Goal: Book appointment/travel/reservation

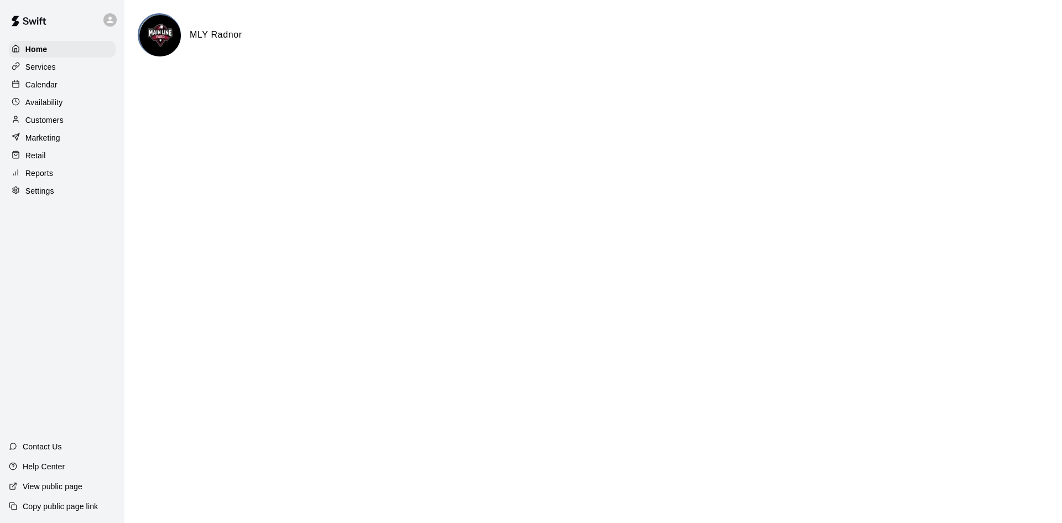
click at [18, 90] on div at bounding box center [19, 85] width 14 height 11
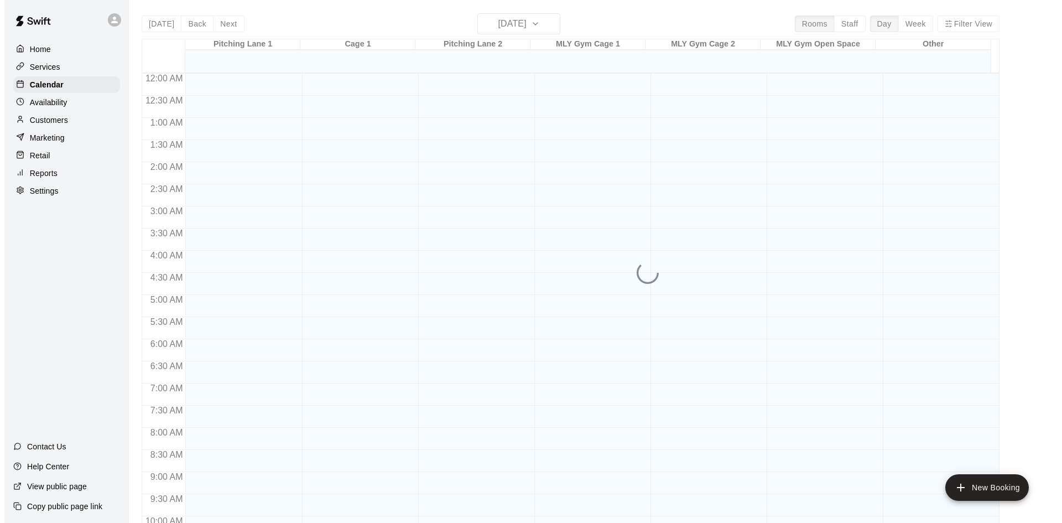
scroll to position [567, 0]
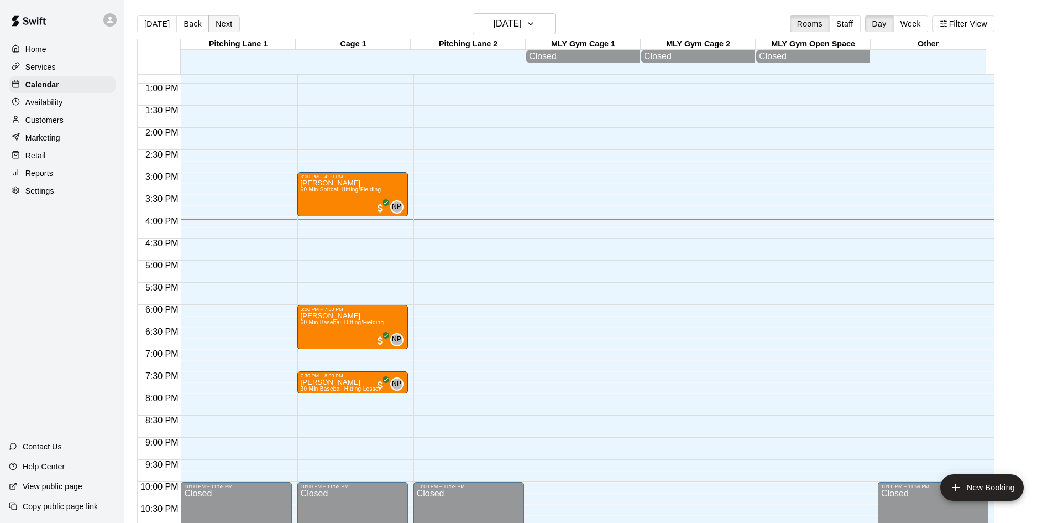
click at [220, 27] on button "Next" at bounding box center [223, 23] width 31 height 17
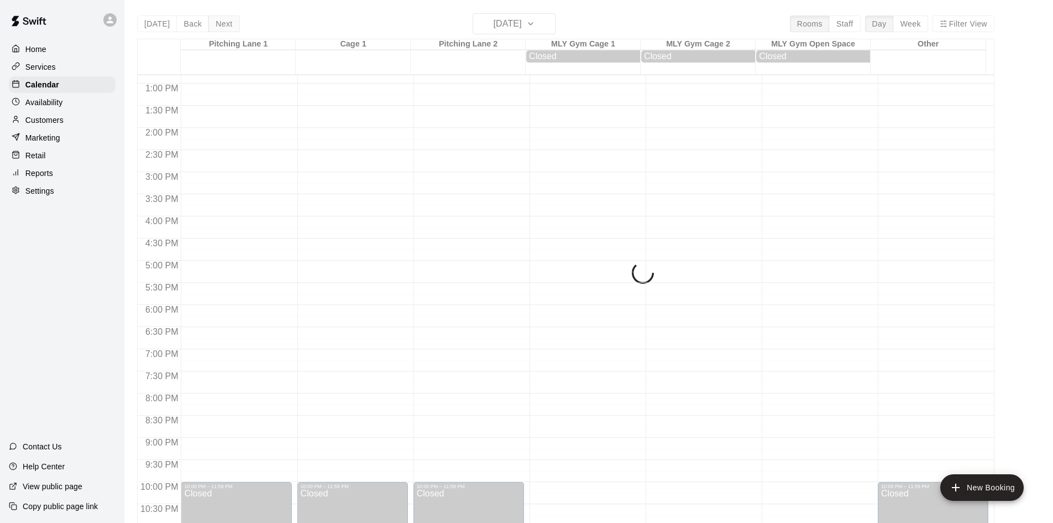
click at [220, 27] on button "Next" at bounding box center [223, 23] width 31 height 17
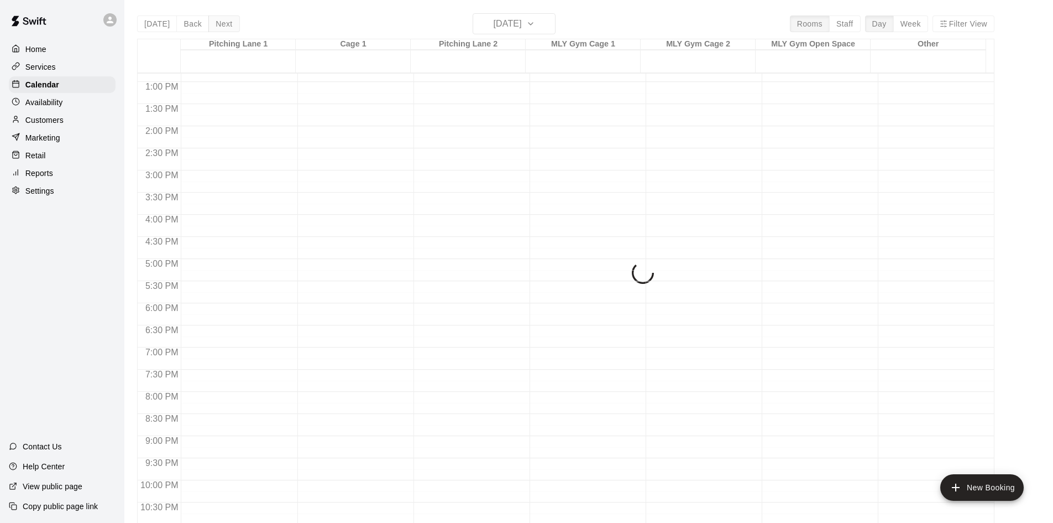
click at [220, 27] on div "[DATE] Back [DATE][DATE] Rooms Staff Day Week Filter View [GEOGRAPHIC_DATA] 1 1…" at bounding box center [566, 274] width 858 height 523
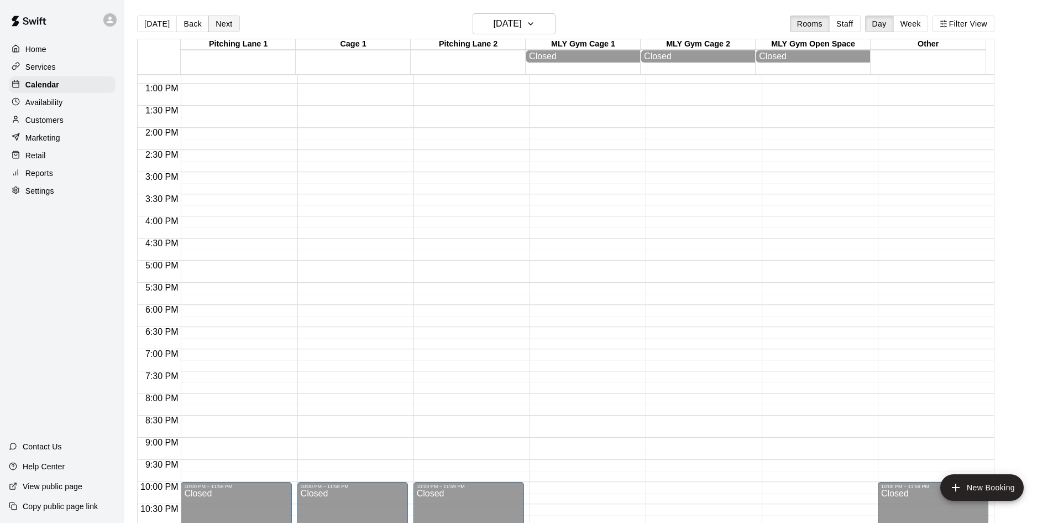
click at [220, 27] on button "Next" at bounding box center [223, 23] width 31 height 17
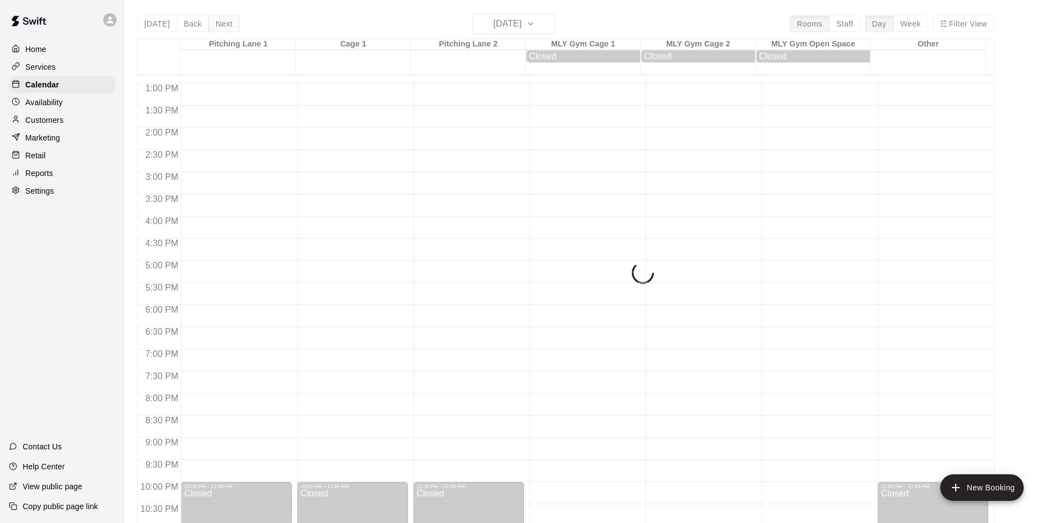
click at [220, 27] on div "[DATE] Back [DATE][DATE] Rooms Staff Day Week Filter View [GEOGRAPHIC_DATA] 1 1…" at bounding box center [566, 274] width 858 height 523
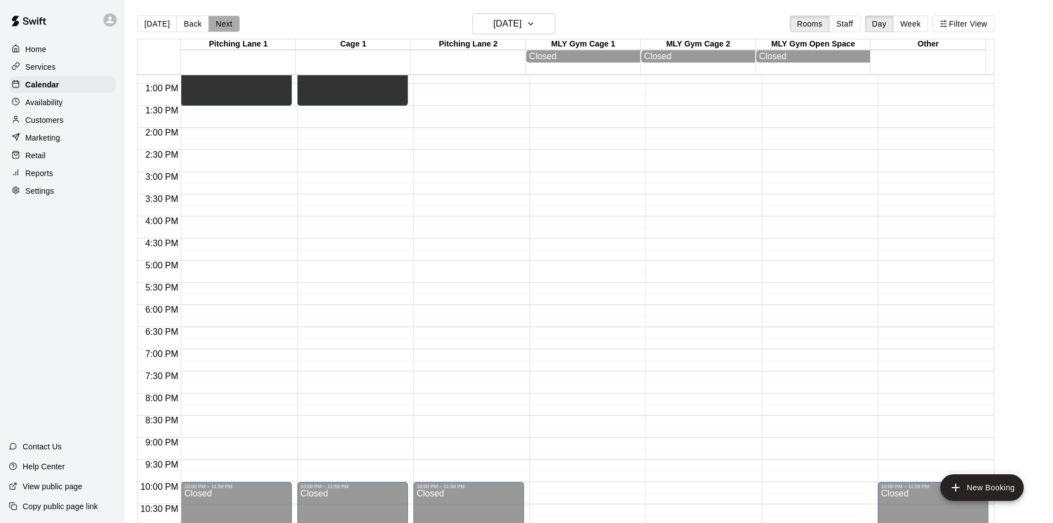
click at [220, 27] on button "Next" at bounding box center [223, 23] width 31 height 17
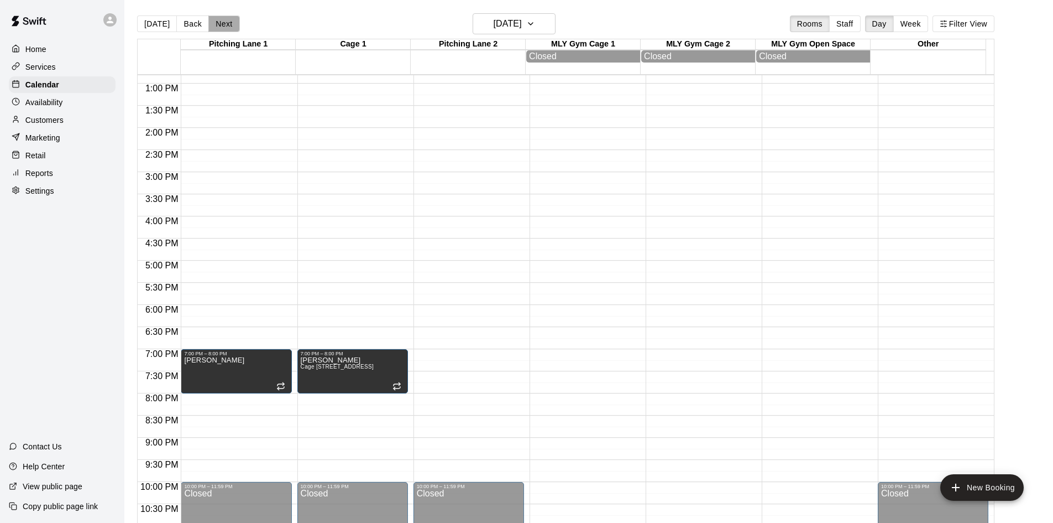
click at [220, 27] on button "Next" at bounding box center [223, 23] width 31 height 17
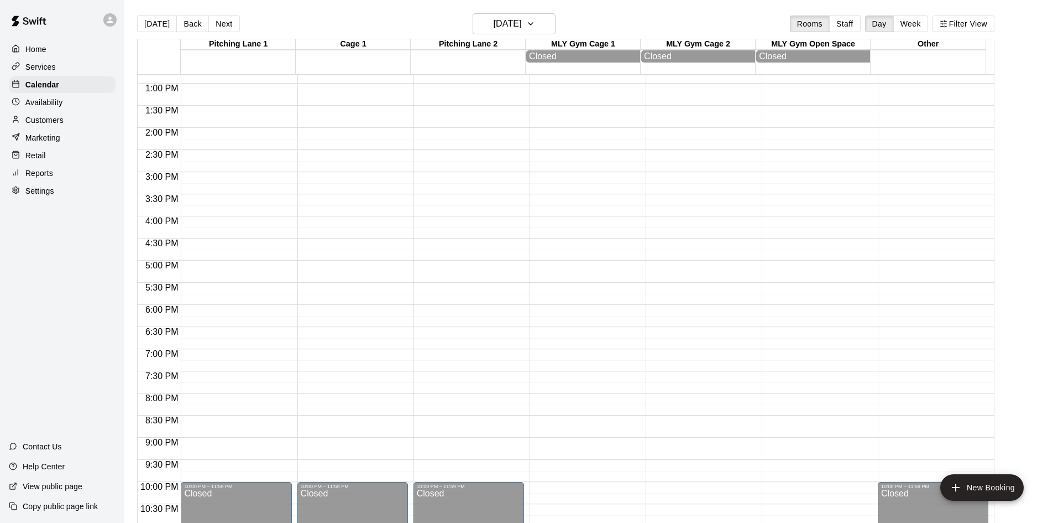
click at [218, 265] on div "12:00 AM – 8:00 AM Closed 10:00 PM – 11:59 PM Closed" at bounding box center [236, 39] width 111 height 1062
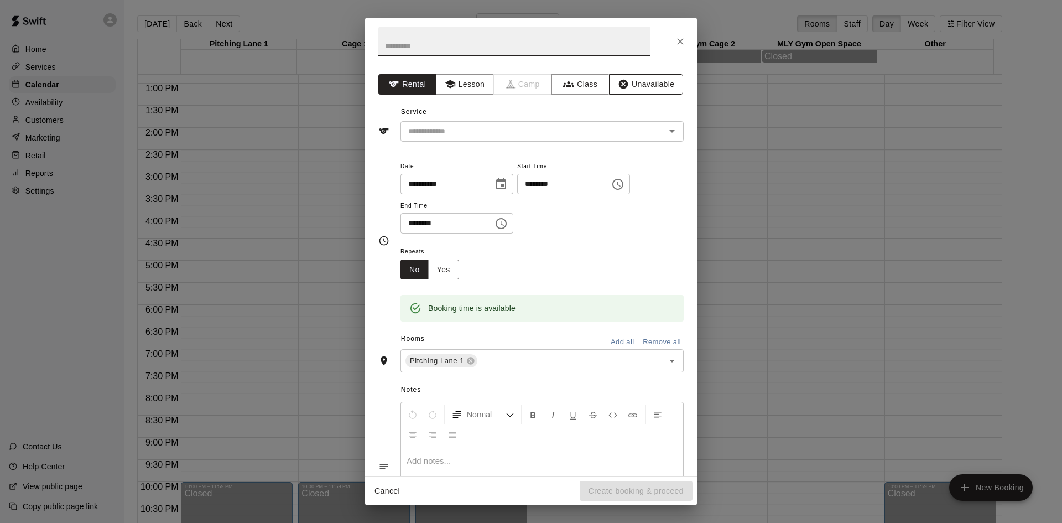
click at [619, 88] on icon "button" at bounding box center [623, 84] width 11 height 11
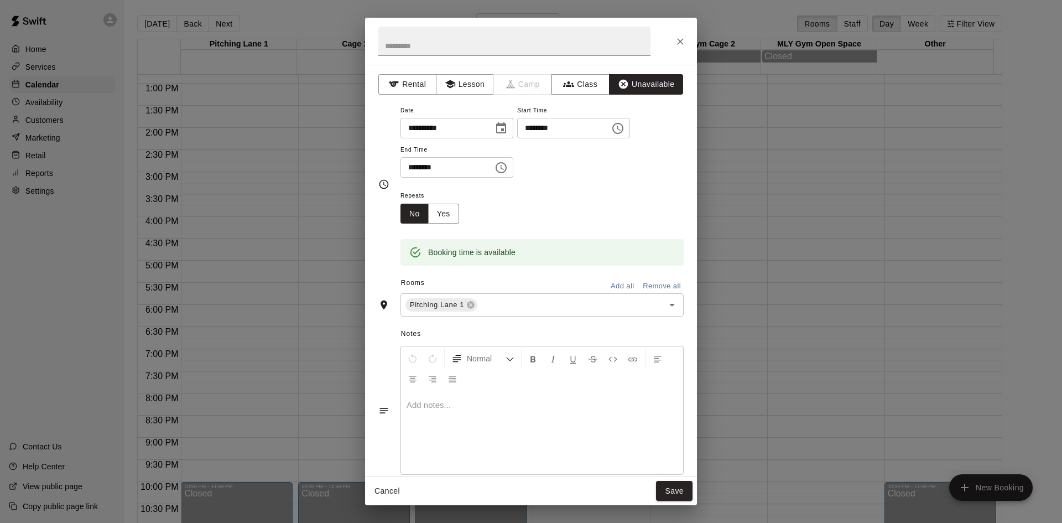
click at [508, 167] on icon "Choose time, selected time is 5:30 PM" at bounding box center [500, 167] width 13 height 13
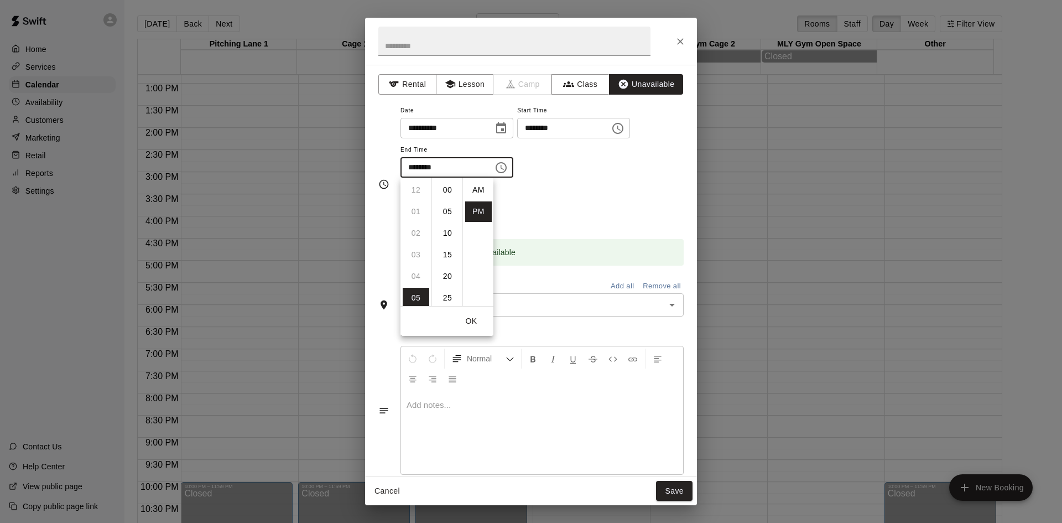
scroll to position [20, 0]
click at [420, 256] on li "08" at bounding box center [416, 254] width 27 height 20
click at [450, 191] on li "00" at bounding box center [447, 190] width 27 height 20
type input "********"
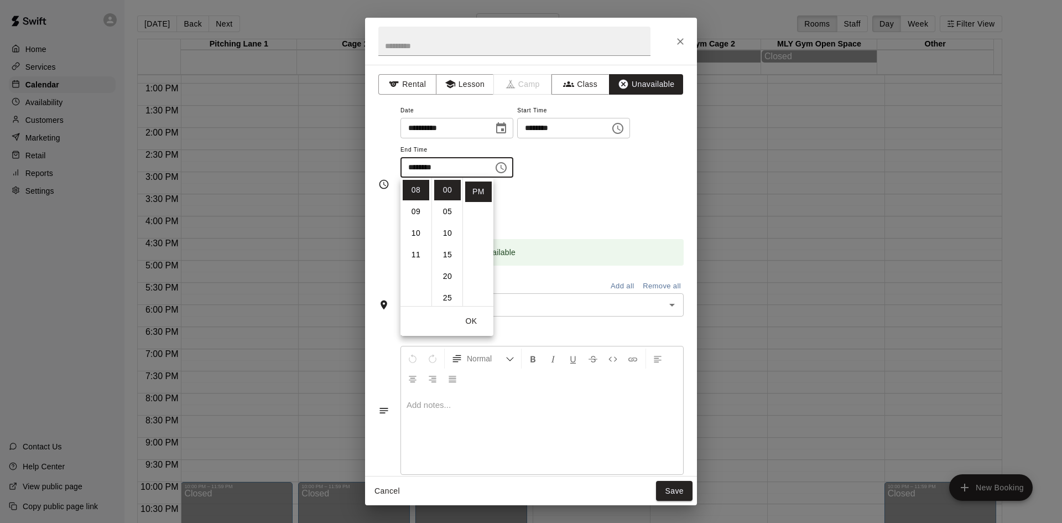
click at [570, 166] on div "**********" at bounding box center [541, 140] width 283 height 75
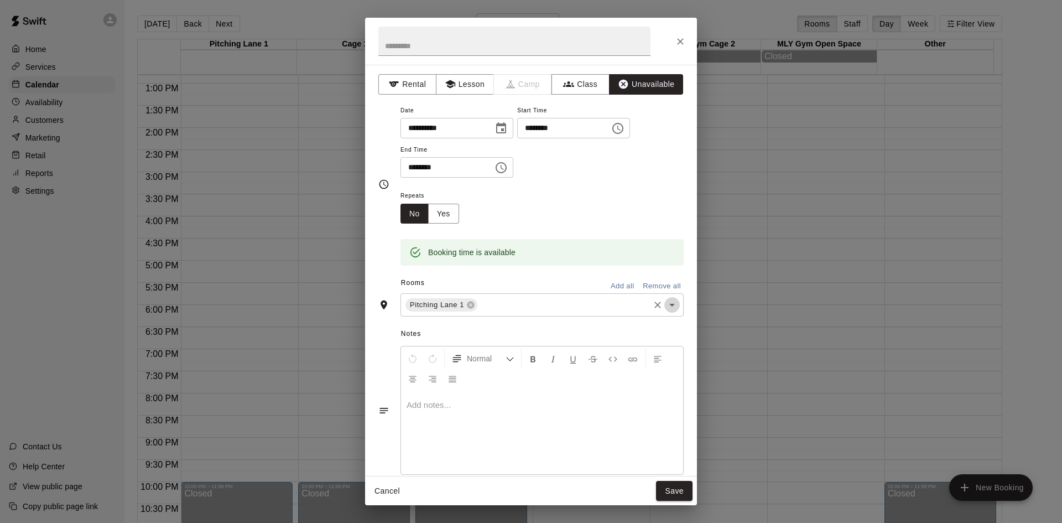
click at [665, 301] on icon "Open" at bounding box center [671, 304] width 13 height 13
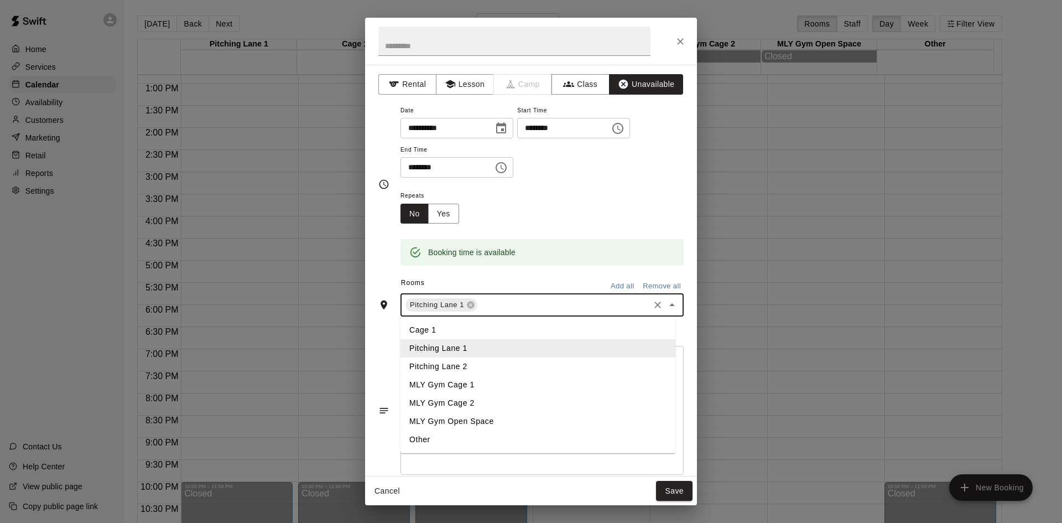
click at [460, 328] on li "Cage 1" at bounding box center [537, 330] width 275 height 18
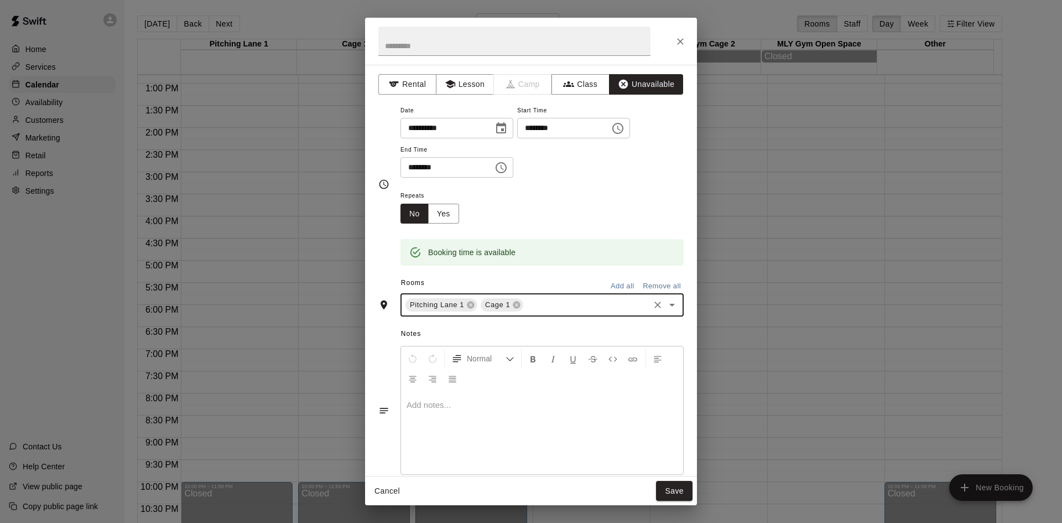
click at [620, 130] on icon "Choose time, selected time is 5:00 PM" at bounding box center [618, 128] width 3 height 5
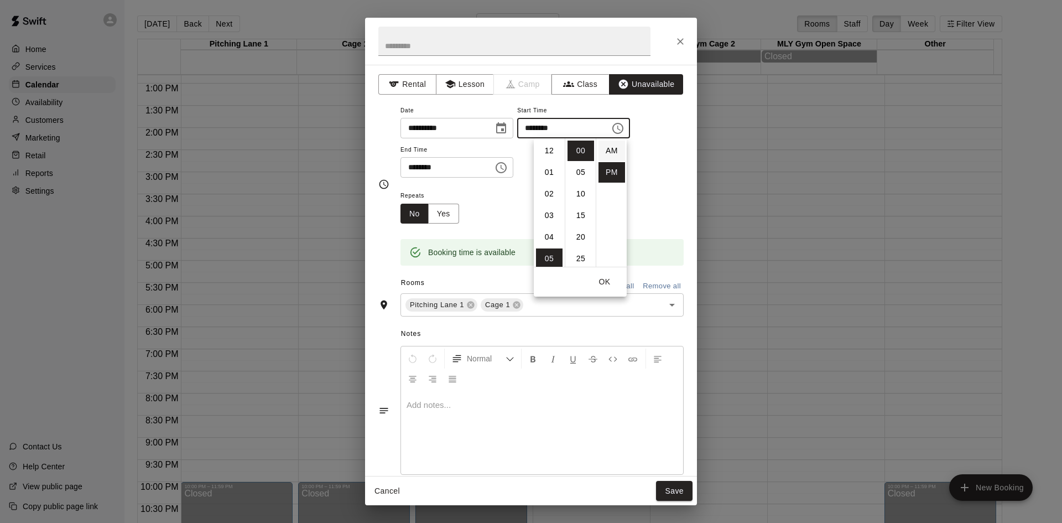
scroll to position [20, 0]
click at [545, 177] on li "04" at bounding box center [549, 181] width 27 height 20
click at [582, 225] on li "30" at bounding box center [580, 225] width 27 height 20
type input "********"
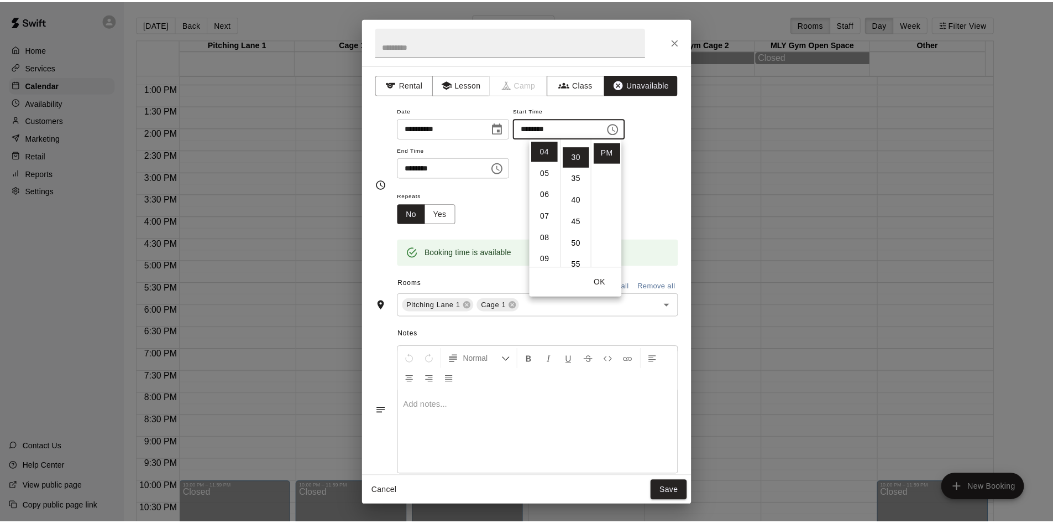
scroll to position [129, 0]
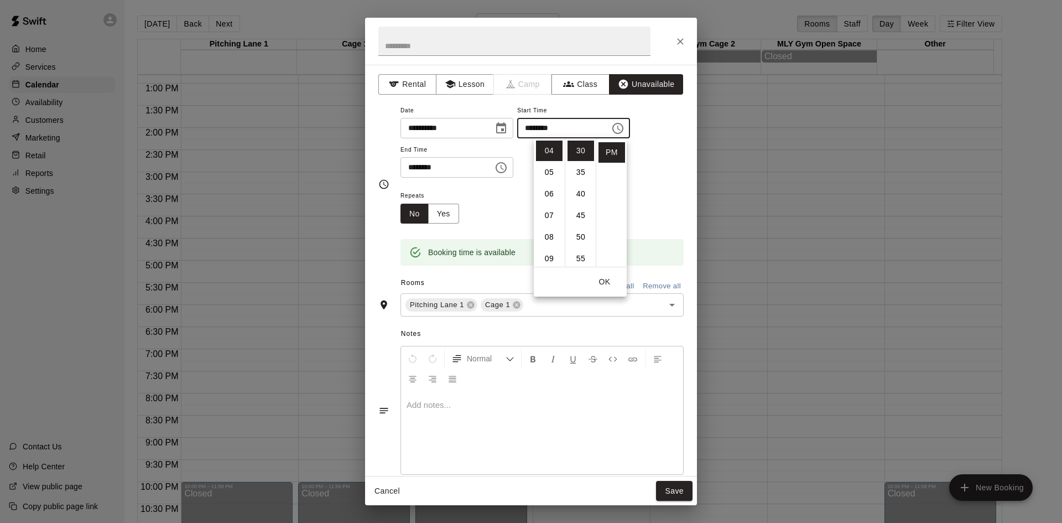
click at [680, 493] on button "Save" at bounding box center [674, 491] width 36 height 20
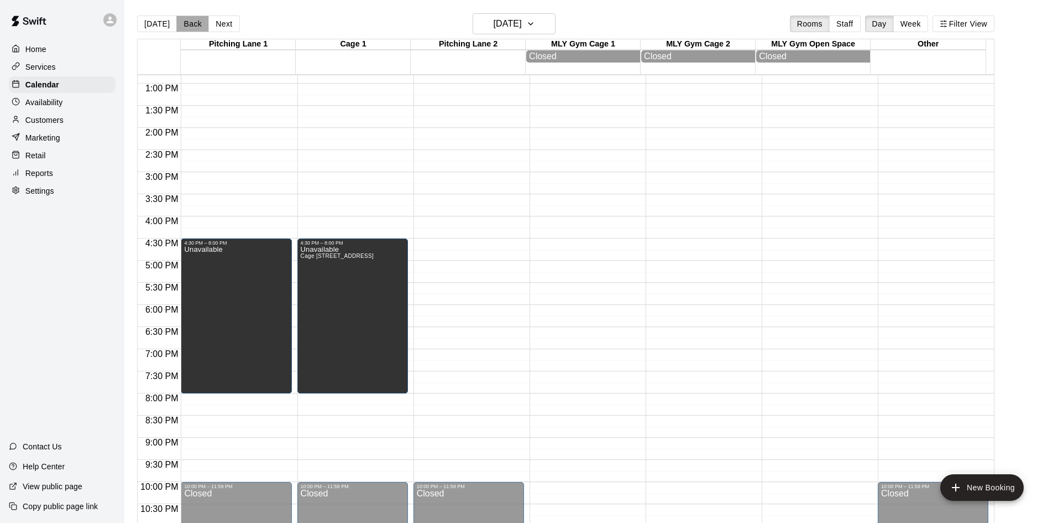
click at [194, 22] on button "Back" at bounding box center [192, 23] width 33 height 17
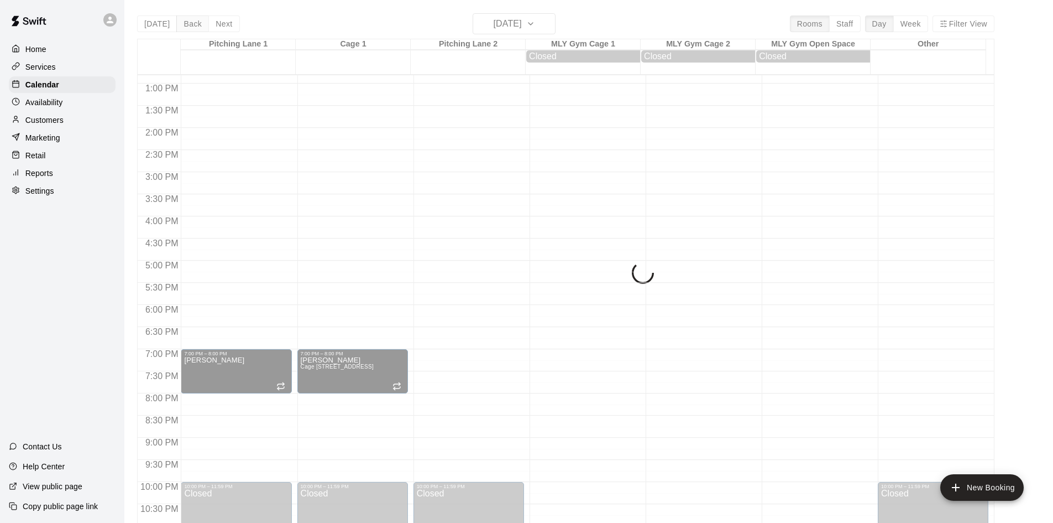
click at [194, 22] on button "Back" at bounding box center [192, 23] width 33 height 17
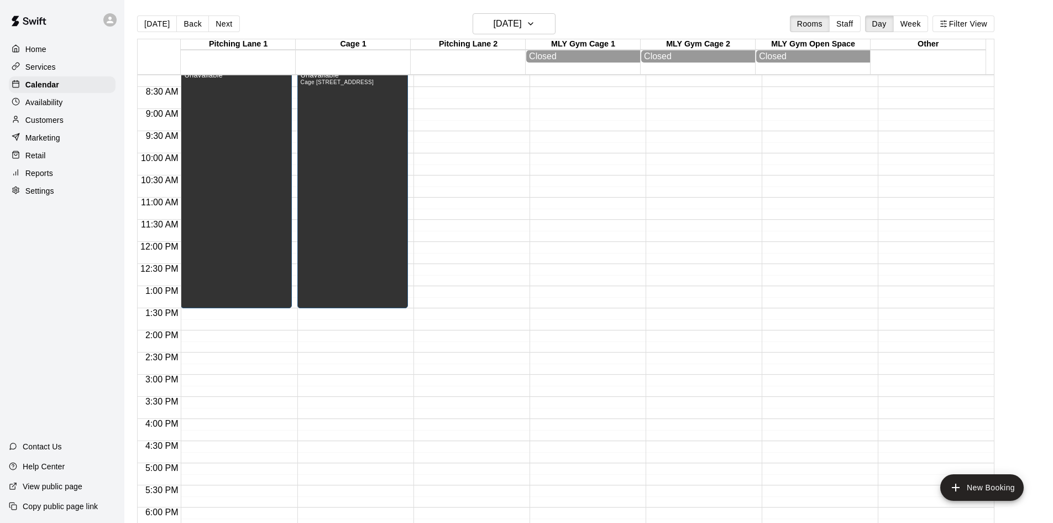
scroll to position [346, 0]
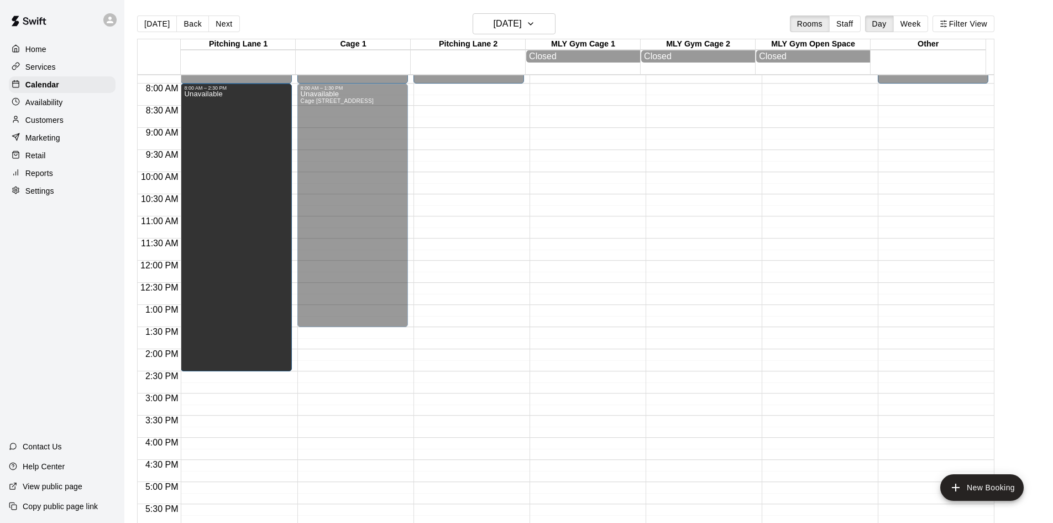
drag, startPoint x: 237, startPoint y: 327, endPoint x: 233, endPoint y: 379, distance: 52.1
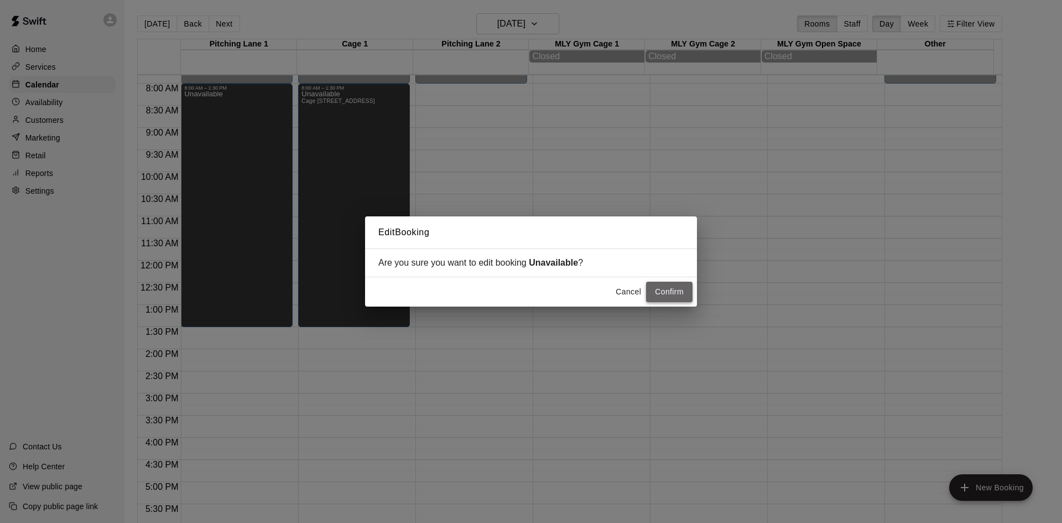
click at [676, 294] on button "Confirm" at bounding box center [669, 291] width 46 height 20
